Goal: Transaction & Acquisition: Purchase product/service

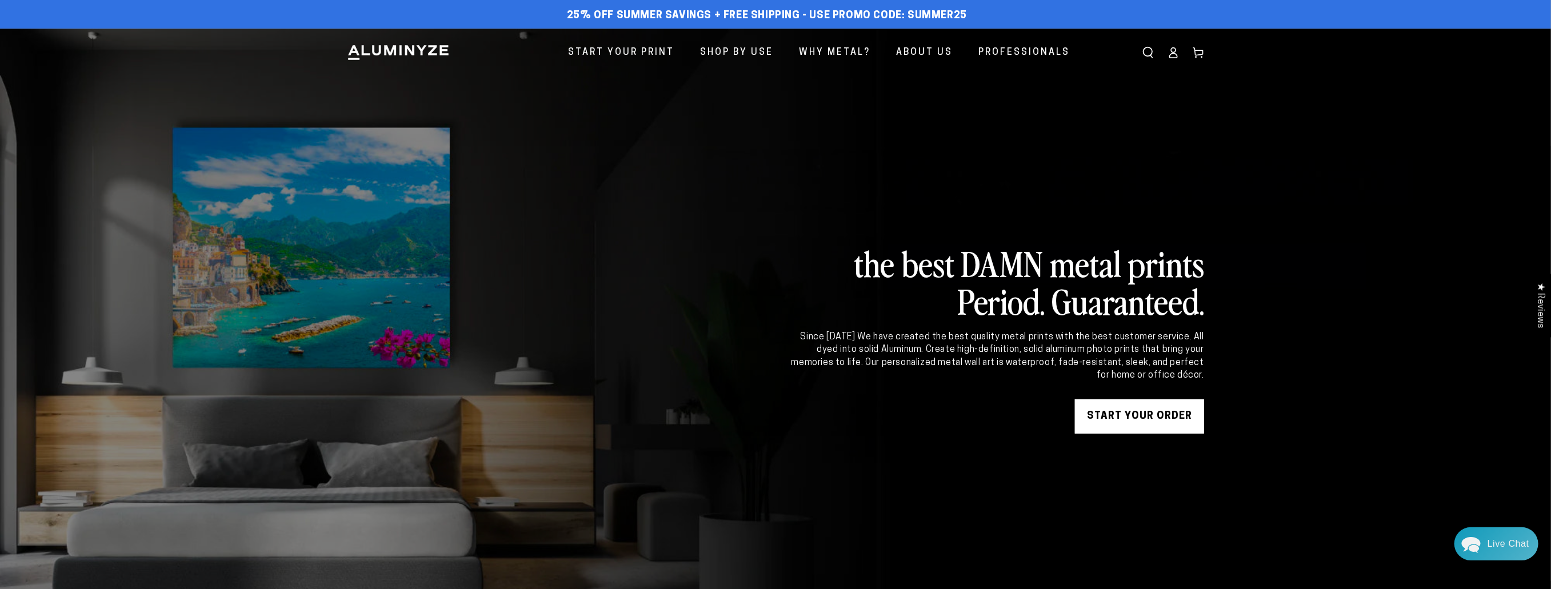
click at [1098, 425] on link "START YOUR Order" at bounding box center [1139, 416] width 129 height 34
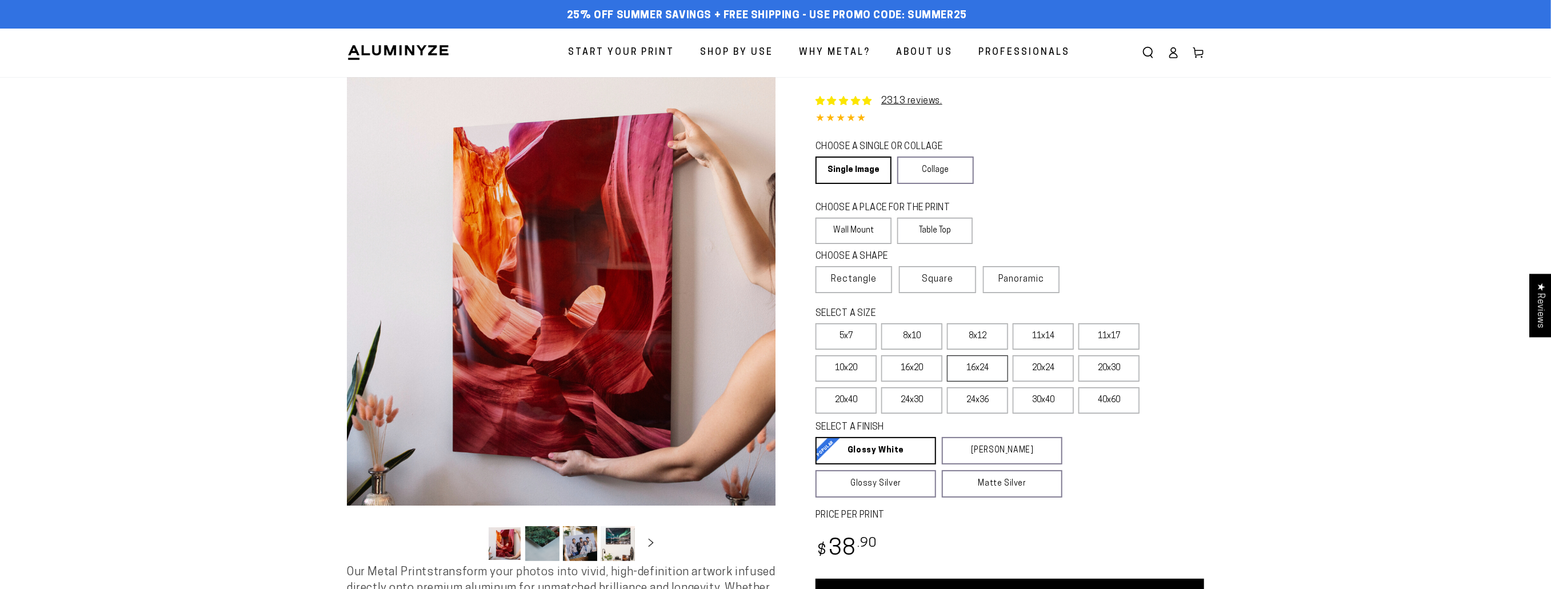
select select "**********"
click at [963, 376] on label "16x24" at bounding box center [977, 368] width 61 height 26
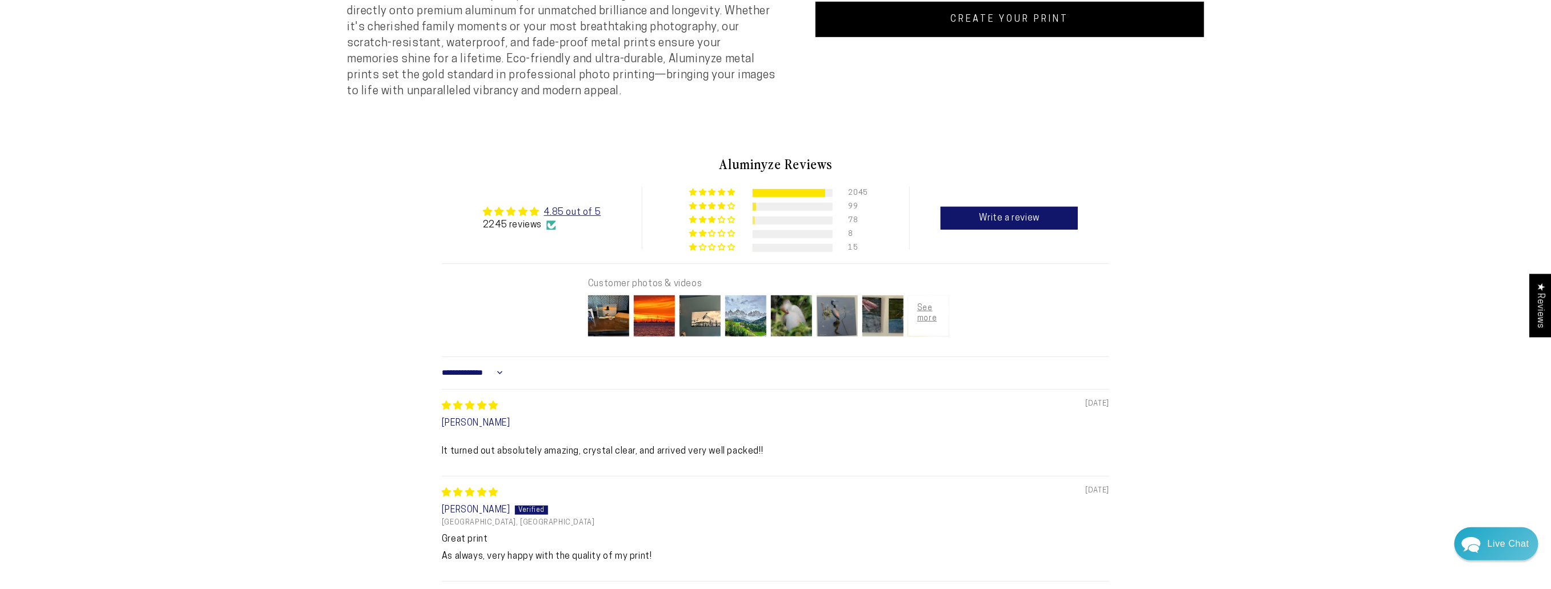
scroll to position [603, 0]
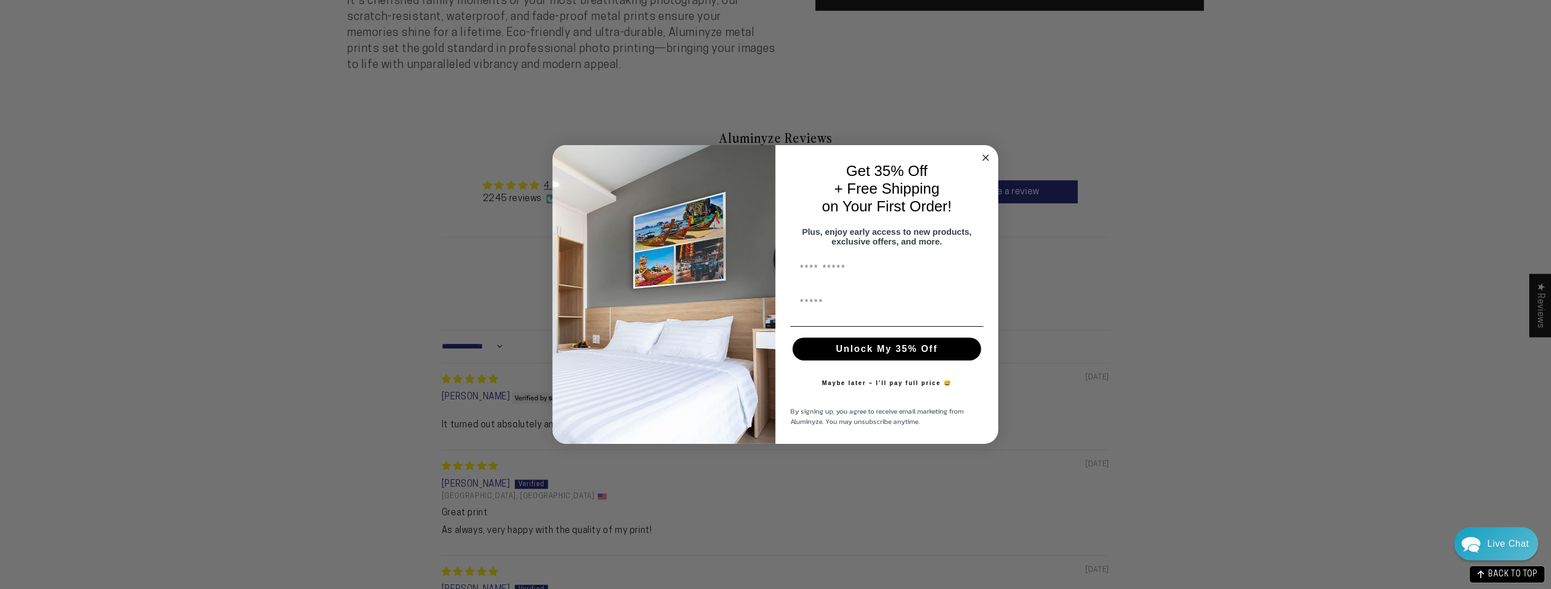
click at [986, 157] on circle "Close dialog" at bounding box center [986, 157] width 13 height 13
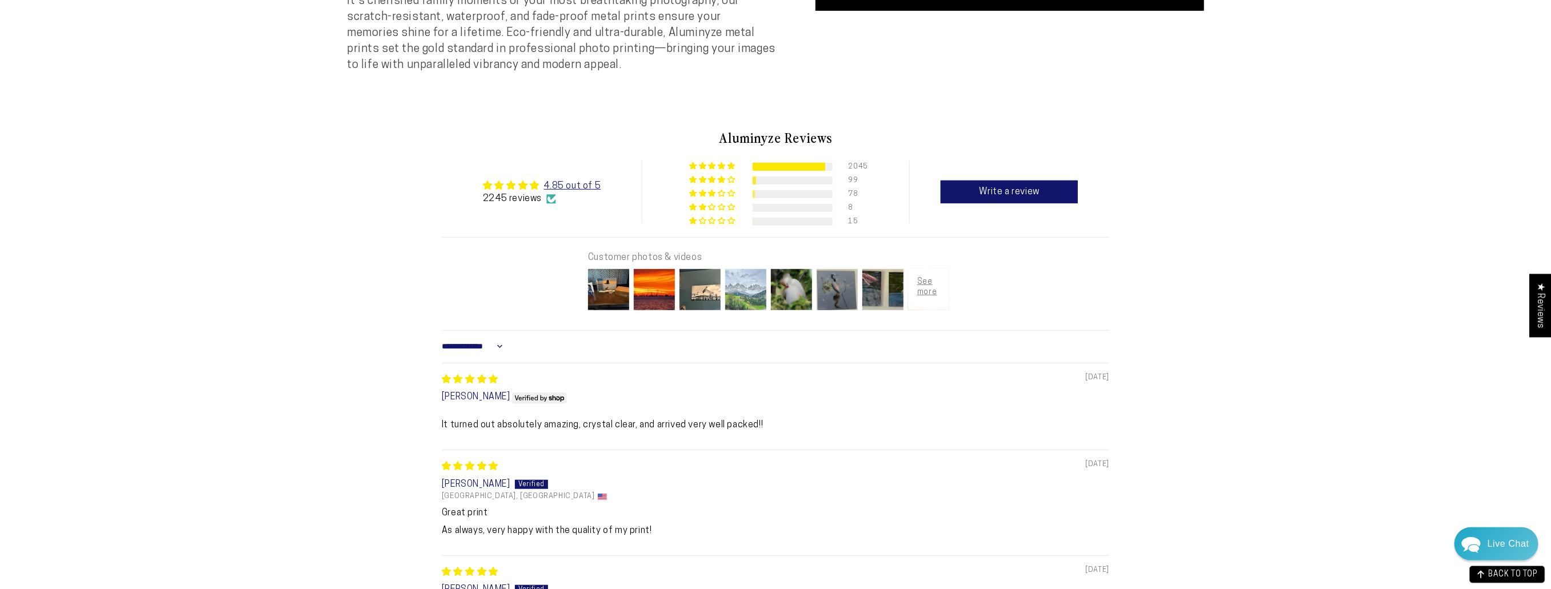
click at [733, 302] on img at bounding box center [746, 290] width 46 height 46
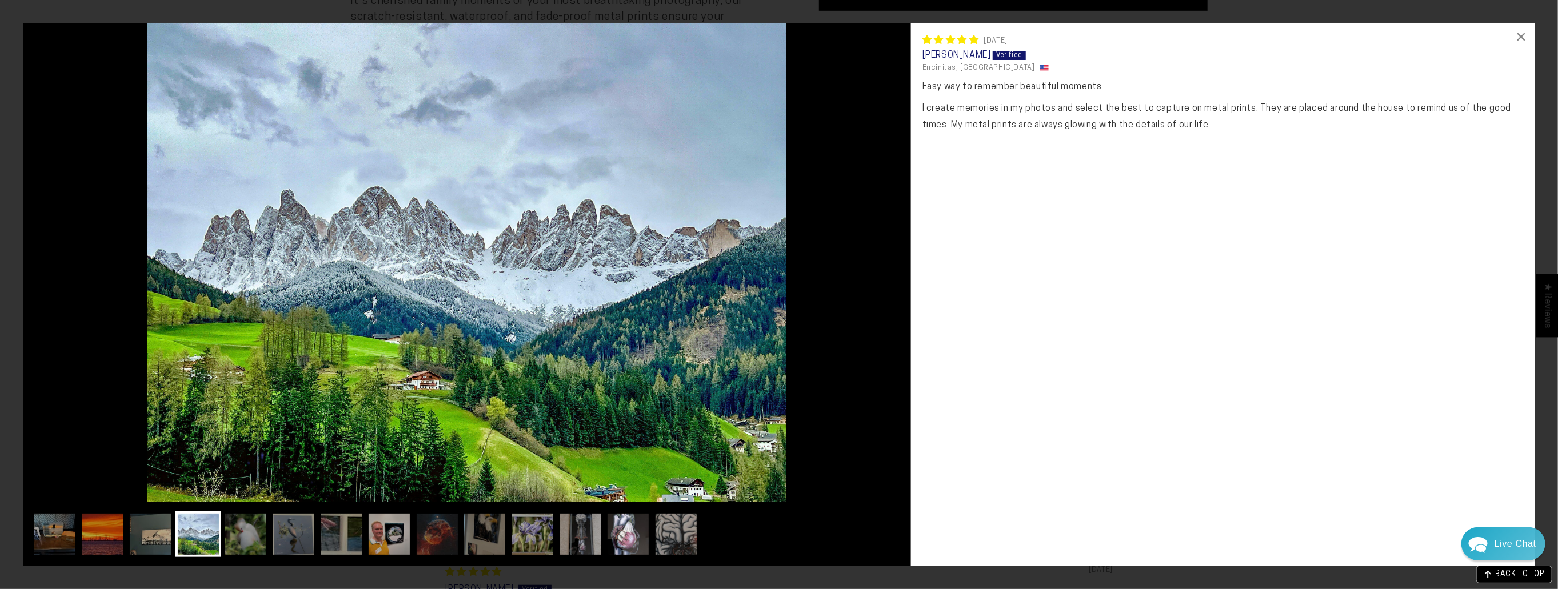
click at [631, 527] on img at bounding box center [628, 534] width 46 height 46
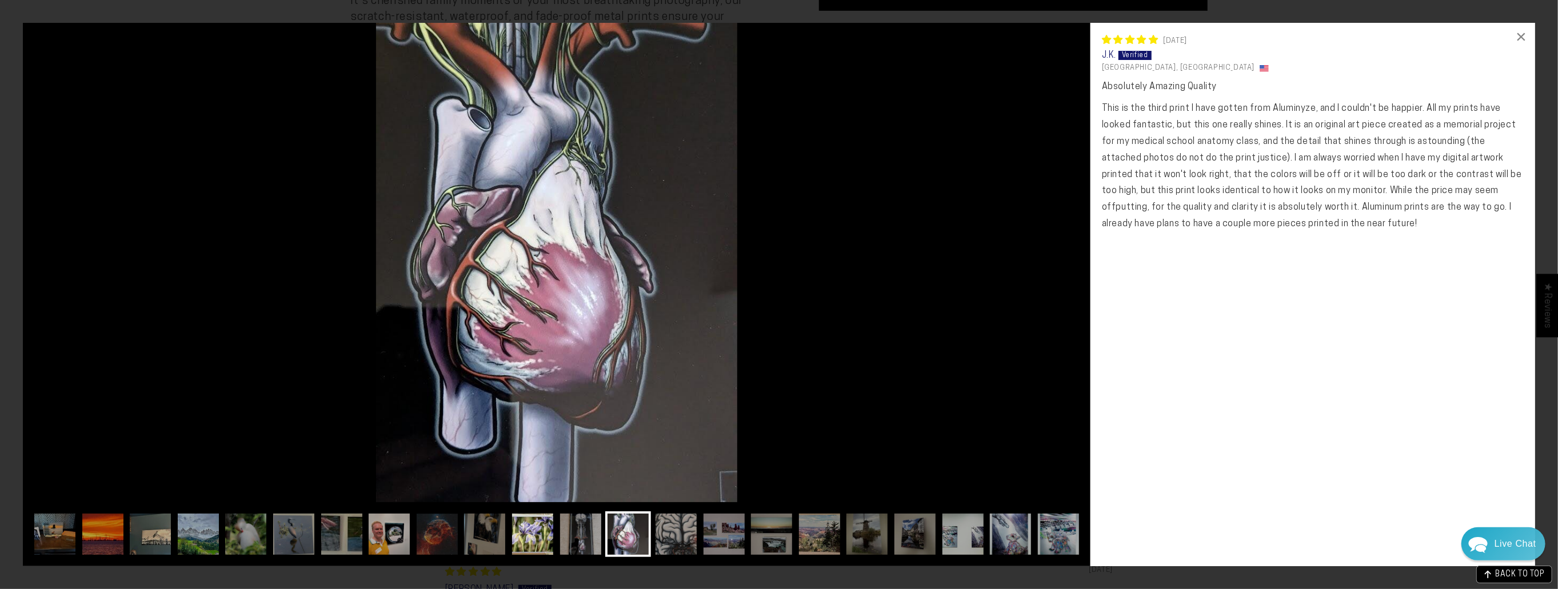
click at [515, 524] on img at bounding box center [533, 534] width 46 height 46
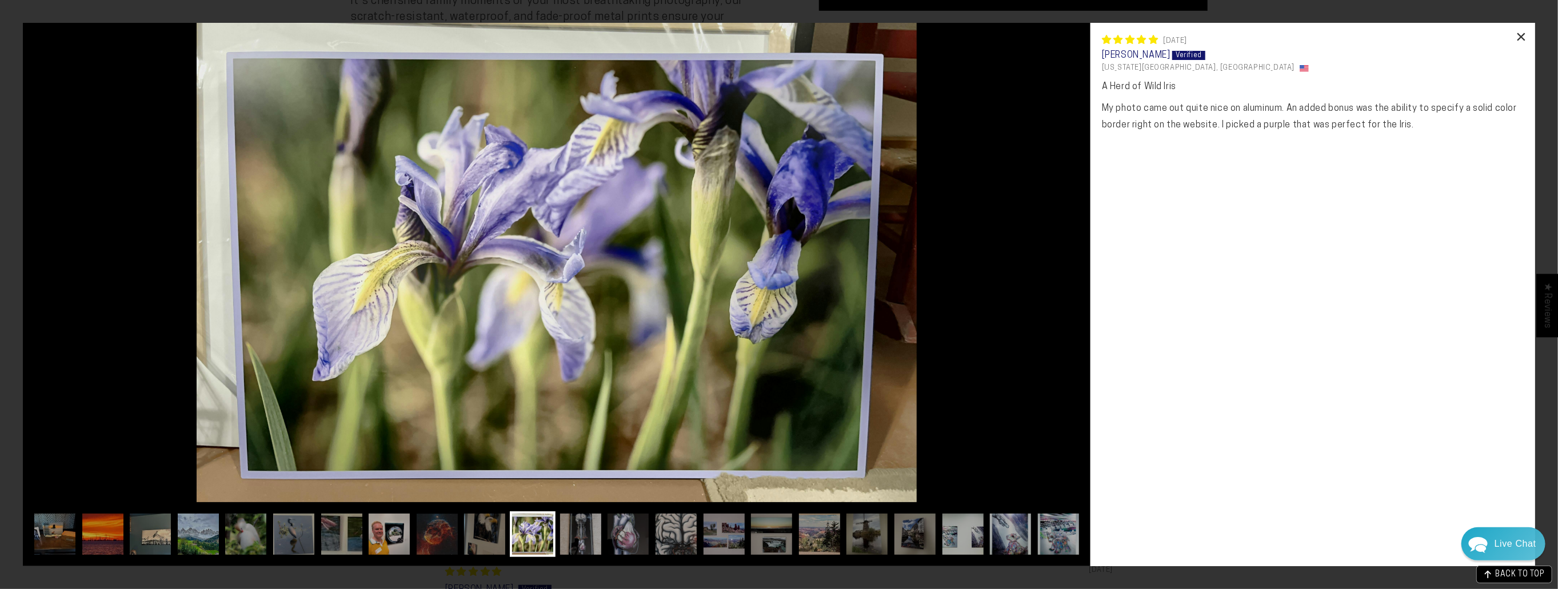
click at [1525, 34] on div "×" at bounding box center [1521, 36] width 27 height 27
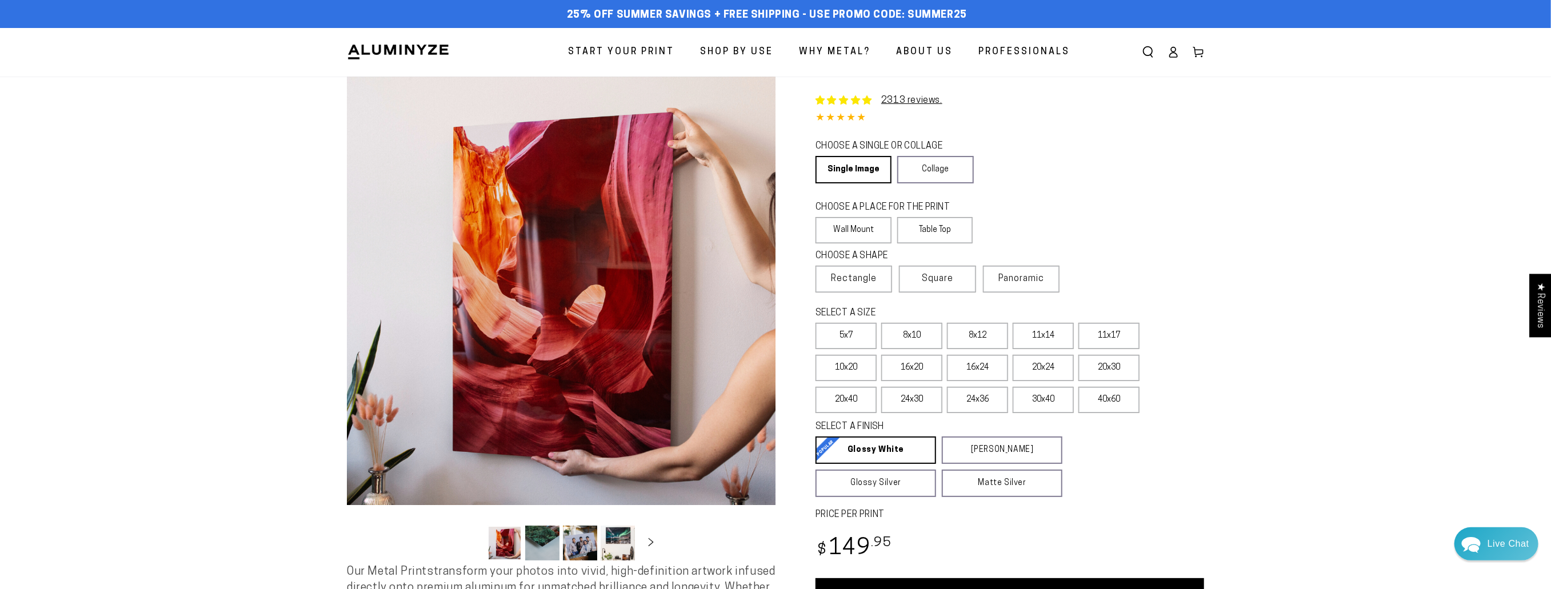
scroll to position [0, 0]
click at [621, 524] on ul "Gallery Viewer" at bounding box center [561, 544] width 154 height 42
click at [621, 531] on button "Load image 4 in gallery view" at bounding box center [618, 543] width 34 height 35
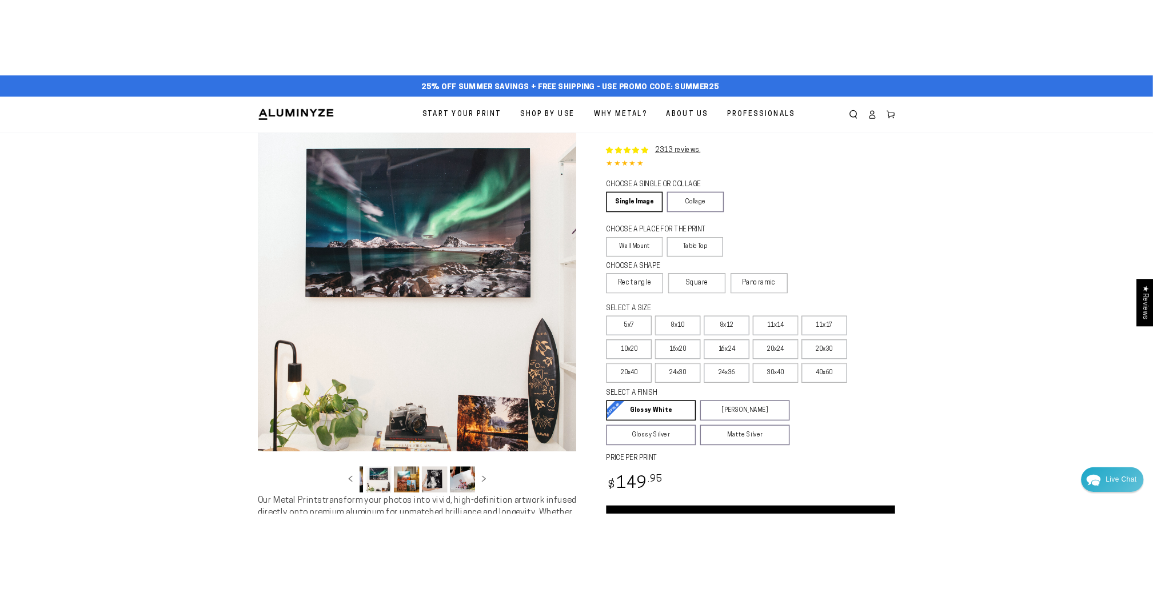
scroll to position [0, 111]
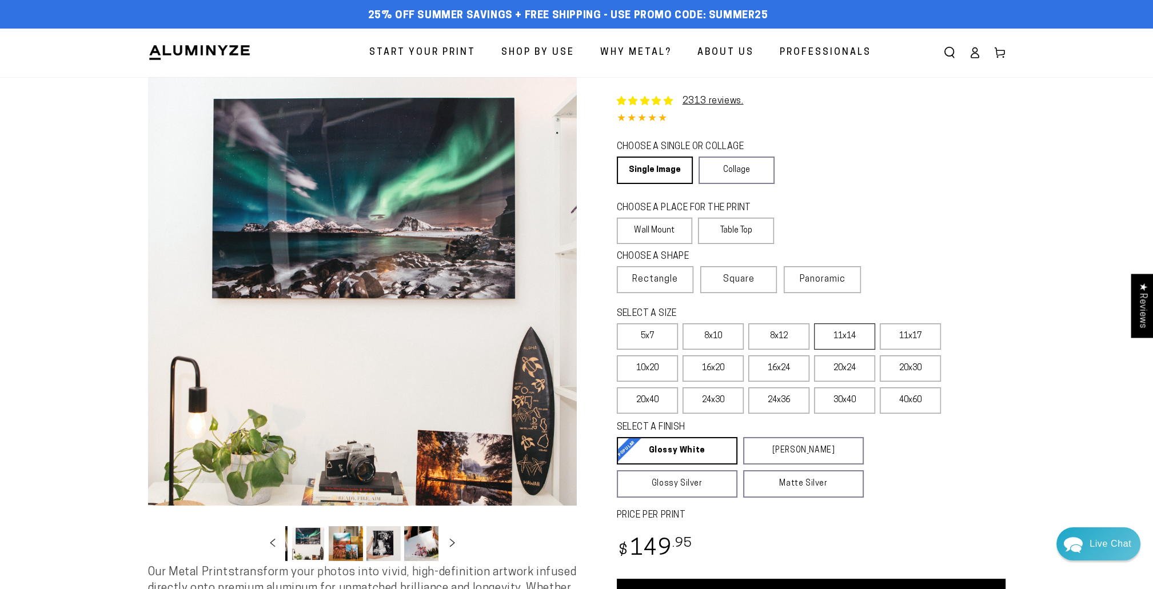
click at [848, 343] on label "11x14" at bounding box center [844, 336] width 61 height 26
click at [765, 371] on label "16x24" at bounding box center [778, 368] width 61 height 26
click at [828, 335] on label "11x14" at bounding box center [844, 336] width 61 height 26
click at [777, 373] on label "16x24" at bounding box center [778, 368] width 61 height 26
click at [850, 373] on label "20x24" at bounding box center [844, 368] width 61 height 26
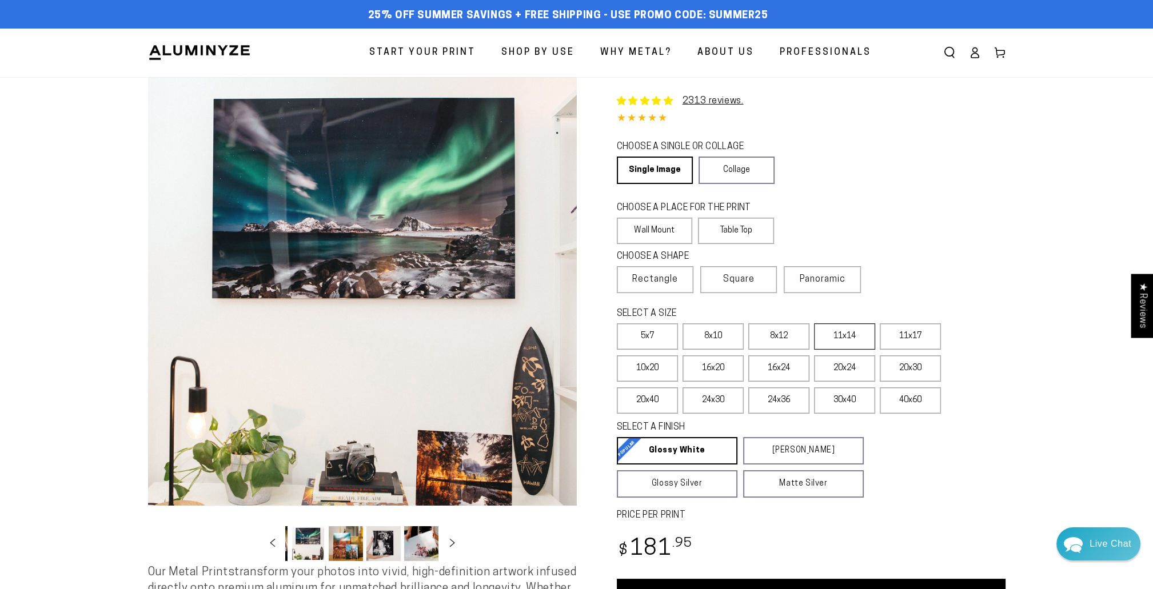
click at [836, 335] on label "11x14" at bounding box center [844, 336] width 61 height 26
click at [904, 330] on label "11x17" at bounding box center [910, 336] width 61 height 26
click at [699, 366] on label "16x20" at bounding box center [712, 368] width 61 height 26
click at [651, 371] on label "10x20" at bounding box center [647, 368] width 61 height 26
click at [712, 379] on label "16x20" at bounding box center [712, 368] width 61 height 26
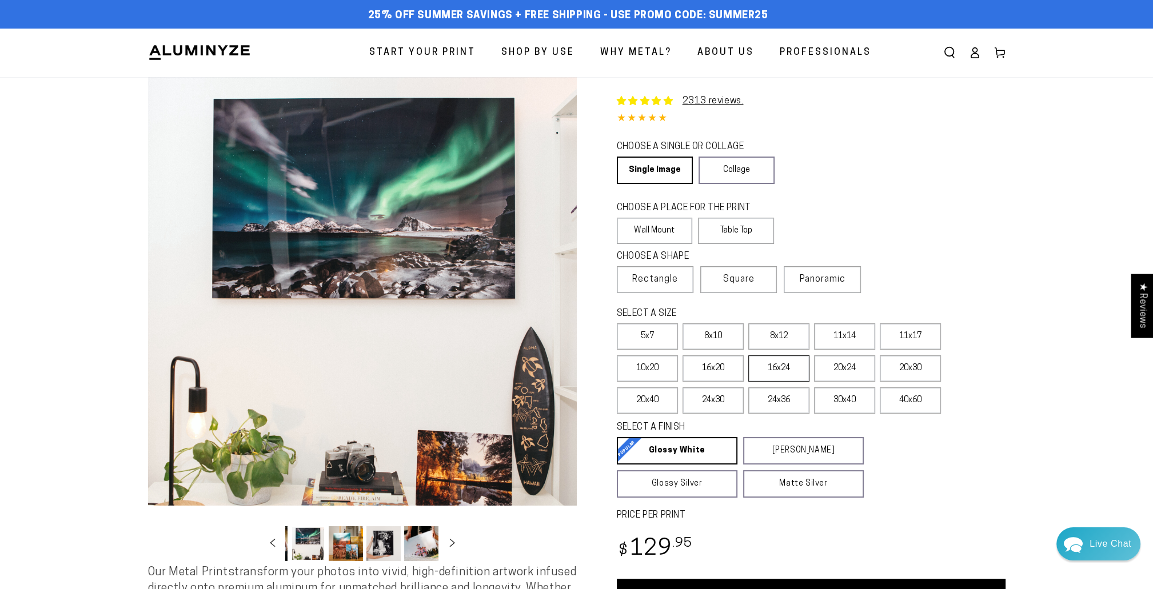
click at [771, 374] on label "16x24" at bounding box center [778, 368] width 61 height 26
click at [850, 371] on label "20x24" at bounding box center [844, 368] width 61 height 26
click at [903, 374] on label "20x30" at bounding box center [910, 368] width 61 height 26
click at [768, 407] on label "24x36" at bounding box center [778, 400] width 61 height 26
click at [856, 404] on label "30x40" at bounding box center [844, 400] width 61 height 26
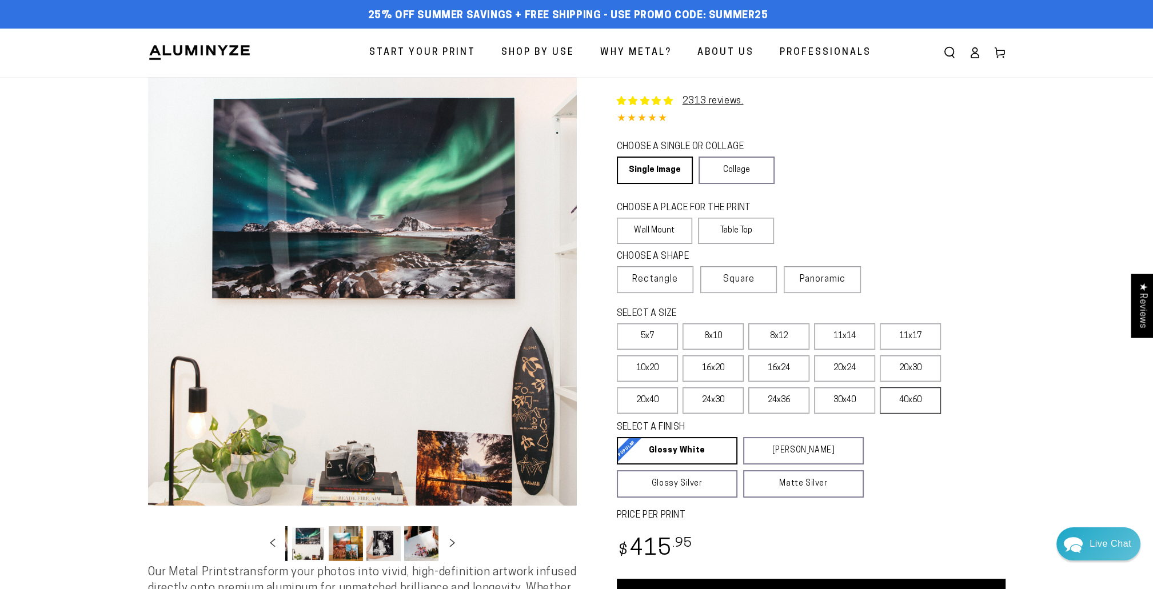
click at [905, 397] on label "40x60" at bounding box center [910, 400] width 61 height 26
click at [657, 333] on label "5x7" at bounding box center [647, 336] width 61 height 26
click at [730, 345] on label "8x10" at bounding box center [712, 336] width 61 height 26
click at [793, 403] on label "24x36" at bounding box center [778, 400] width 61 height 26
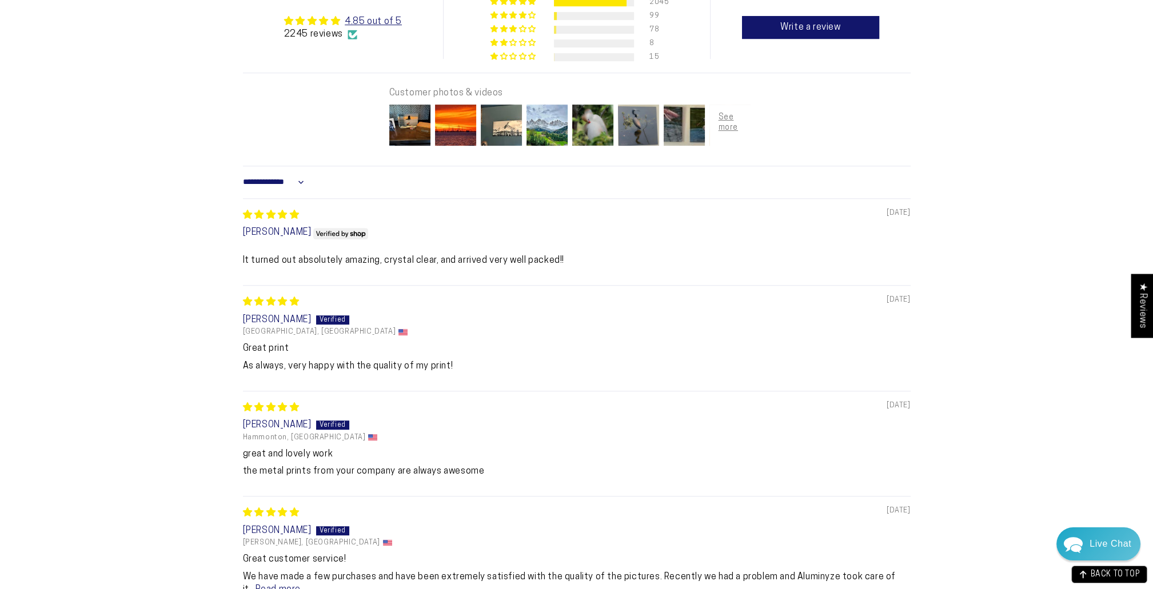
scroll to position [384, 0]
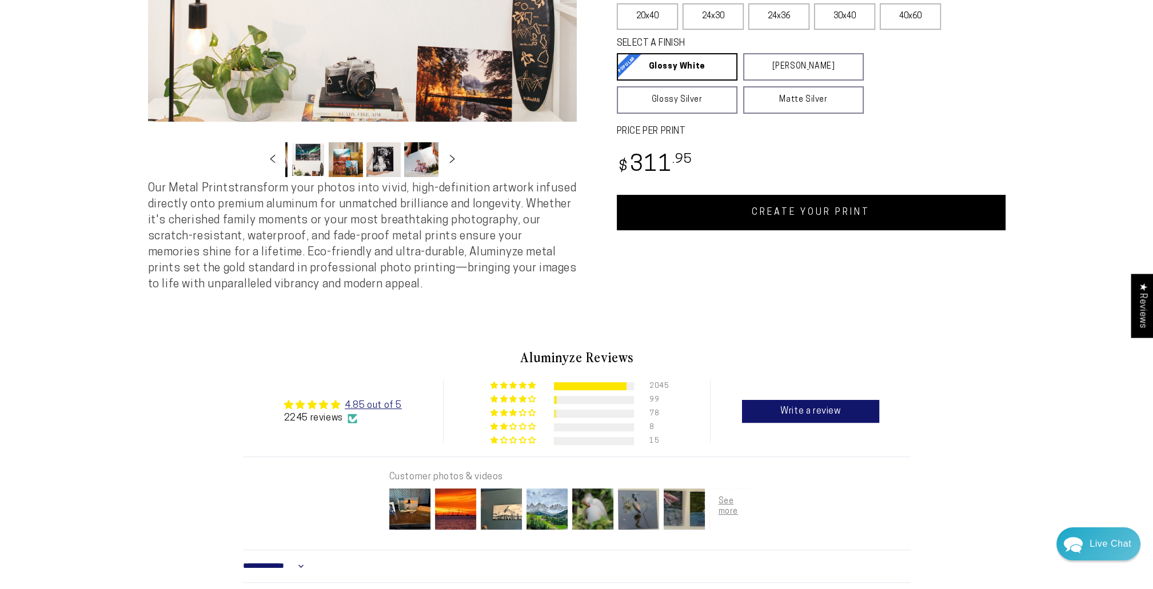
click at [808, 210] on link "CREATE YOUR PRINT" at bounding box center [811, 212] width 389 height 35
